Goal: Book appointment/travel/reservation

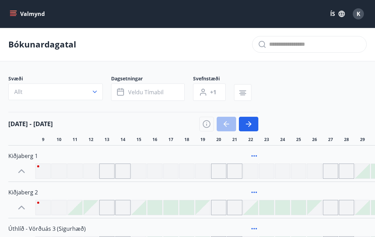
click at [15, 18] on button "Valmynd" at bounding box center [27, 14] width 39 height 12
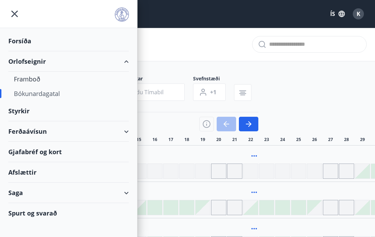
click at [58, 95] on div "Bókunardagatal" at bounding box center [68, 93] width 109 height 15
click at [46, 95] on div "Bókunardagatal" at bounding box center [68, 93] width 109 height 15
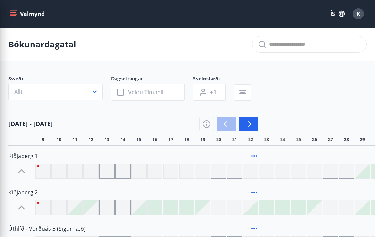
click at [194, 40] on div "Bókunardagatal" at bounding box center [187, 45] width 375 height 34
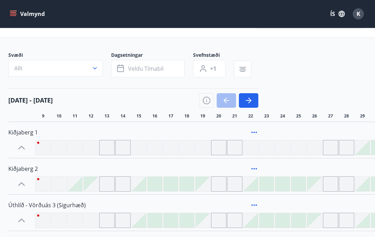
scroll to position [22, 0]
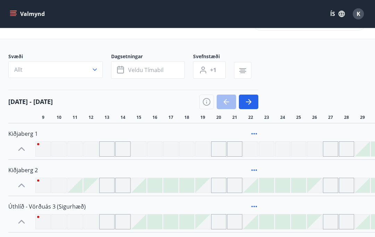
click at [149, 71] on span "Veldu tímabil" at bounding box center [145, 70] width 35 height 8
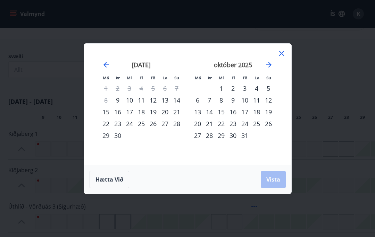
click at [142, 106] on div "11" at bounding box center [141, 100] width 12 height 12
click at [182, 106] on div "14" at bounding box center [177, 100] width 12 height 12
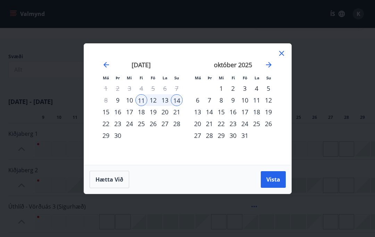
click at [281, 188] on button "Vista" at bounding box center [273, 180] width 25 height 17
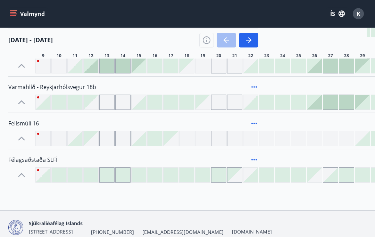
scroll to position [289, 0]
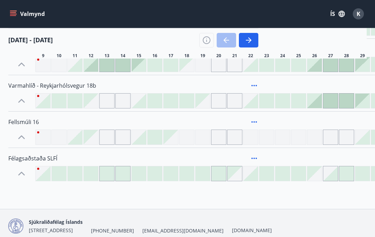
click at [24, 173] on icon at bounding box center [21, 173] width 11 height 11
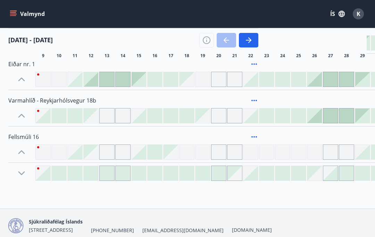
scroll to position [274, 0]
click at [20, 173] on icon at bounding box center [21, 173] width 11 height 11
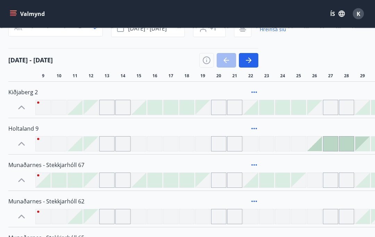
scroll to position [0, 0]
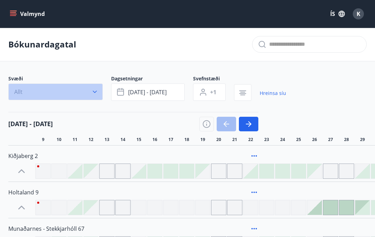
click at [75, 97] on button "Allt" at bounding box center [55, 92] width 94 height 17
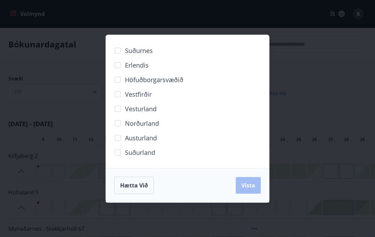
click at [152, 152] on span "Suðurland" at bounding box center [140, 152] width 30 height 9
click at [251, 185] on span "Vista" at bounding box center [248, 186] width 14 height 8
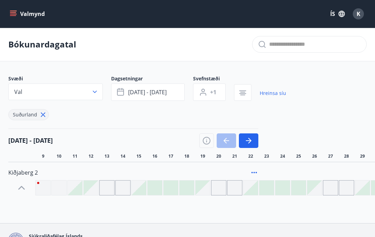
click at [18, 13] on button "Valmynd" at bounding box center [27, 14] width 39 height 12
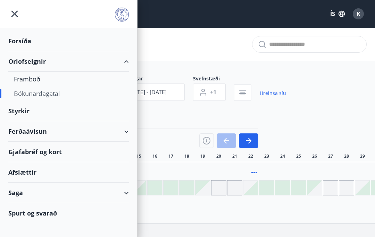
click at [32, 78] on div "Framboð" at bounding box center [68, 79] width 109 height 15
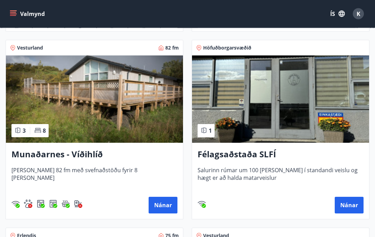
scroll to position [492, 0]
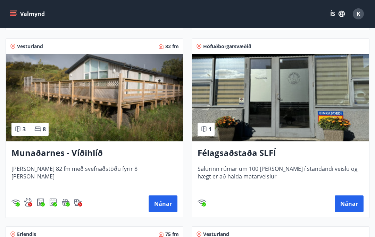
click at [354, 202] on button "Nánar" at bounding box center [349, 204] width 29 height 17
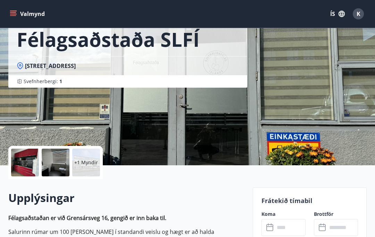
scroll to position [42, 0]
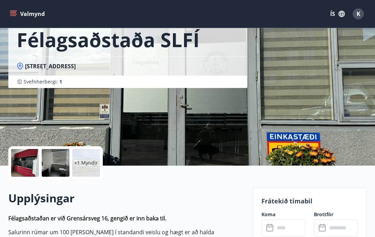
click at [23, 163] on div at bounding box center [25, 163] width 28 height 28
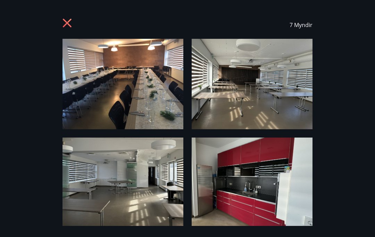
click at [108, 92] on img at bounding box center [122, 84] width 121 height 91
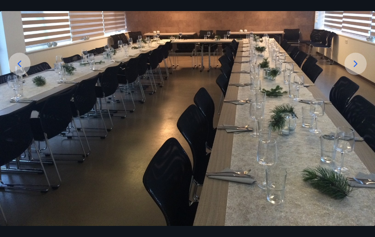
scroll to position [94, 0]
click at [361, 69] on icon at bounding box center [355, 63] width 11 height 11
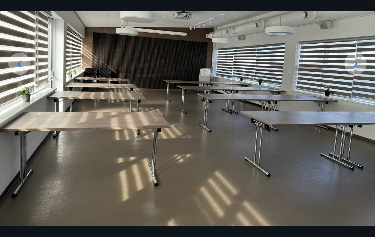
click at [358, 69] on icon at bounding box center [355, 63] width 11 height 11
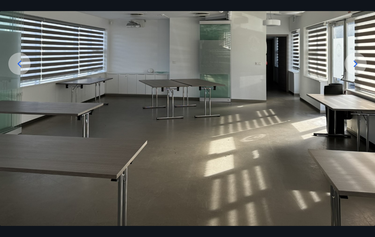
click at [360, 69] on icon at bounding box center [355, 63] width 11 height 11
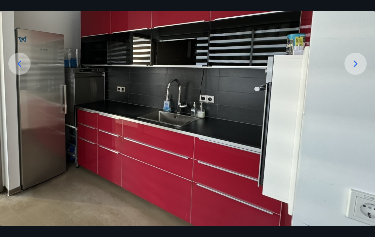
click at [360, 69] on icon at bounding box center [355, 63] width 11 height 11
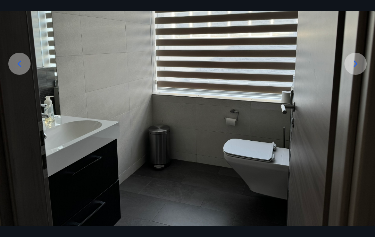
click at [360, 69] on icon at bounding box center [355, 63] width 11 height 11
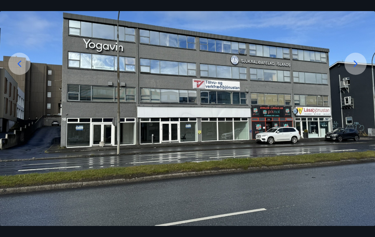
click at [356, 67] on icon at bounding box center [356, 64] width 4 height 7
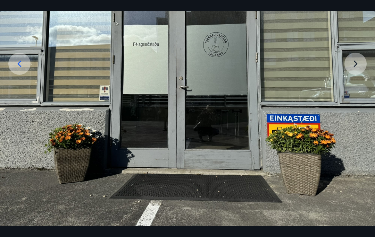
click at [362, 75] on img at bounding box center [187, 85] width 375 height 281
click at [361, 75] on img at bounding box center [187, 85] width 375 height 281
click at [369, 9] on div "7 af 7" at bounding box center [187, 118] width 375 height 237
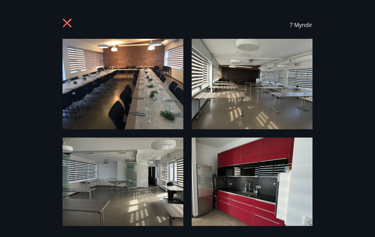
scroll to position [0, 0]
click at [68, 24] on icon at bounding box center [67, 23] width 9 height 9
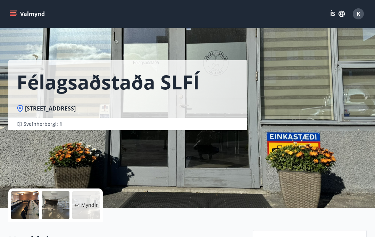
click at [361, 12] on div "K" at bounding box center [358, 13] width 11 height 11
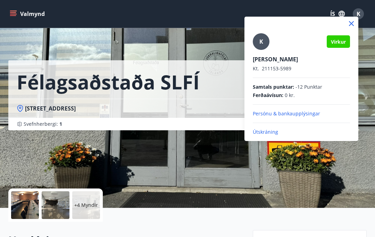
click at [273, 132] on p "Útskráning" at bounding box center [301, 132] width 97 height 7
